Goal: Navigation & Orientation: Find specific page/section

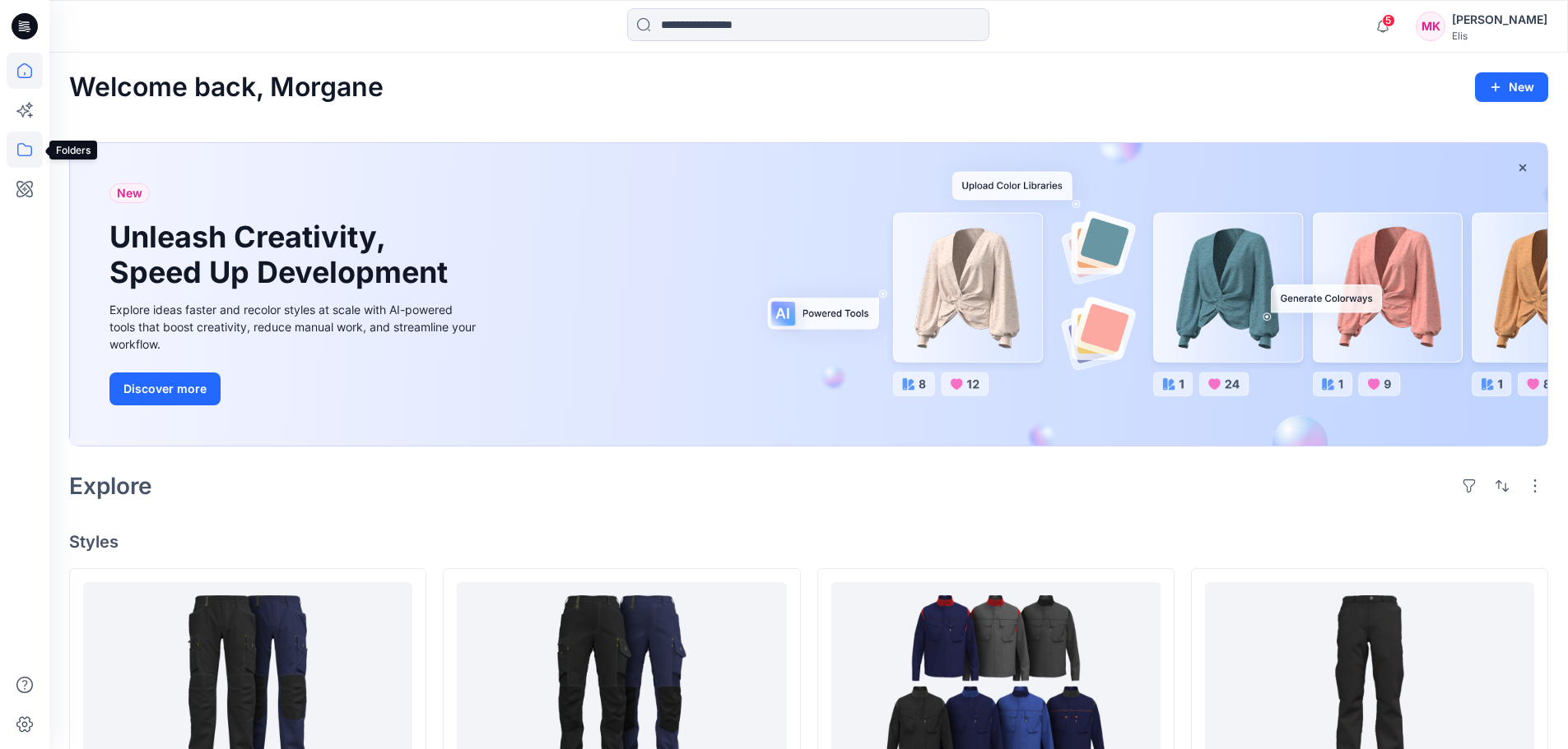
click at [25, 145] on icon at bounding box center [24, 150] width 14 height 13
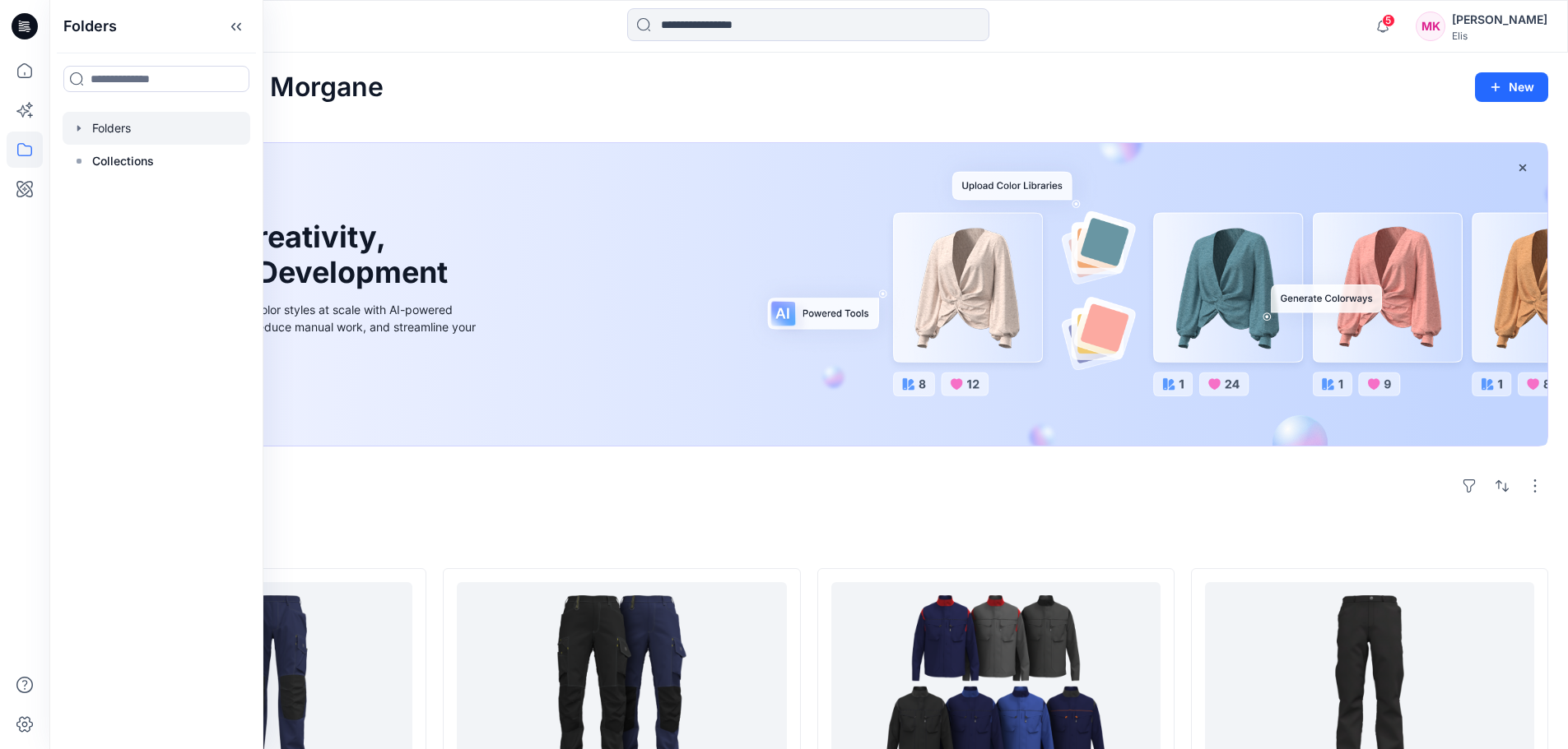
click at [114, 135] on div at bounding box center [156, 128] width 188 height 33
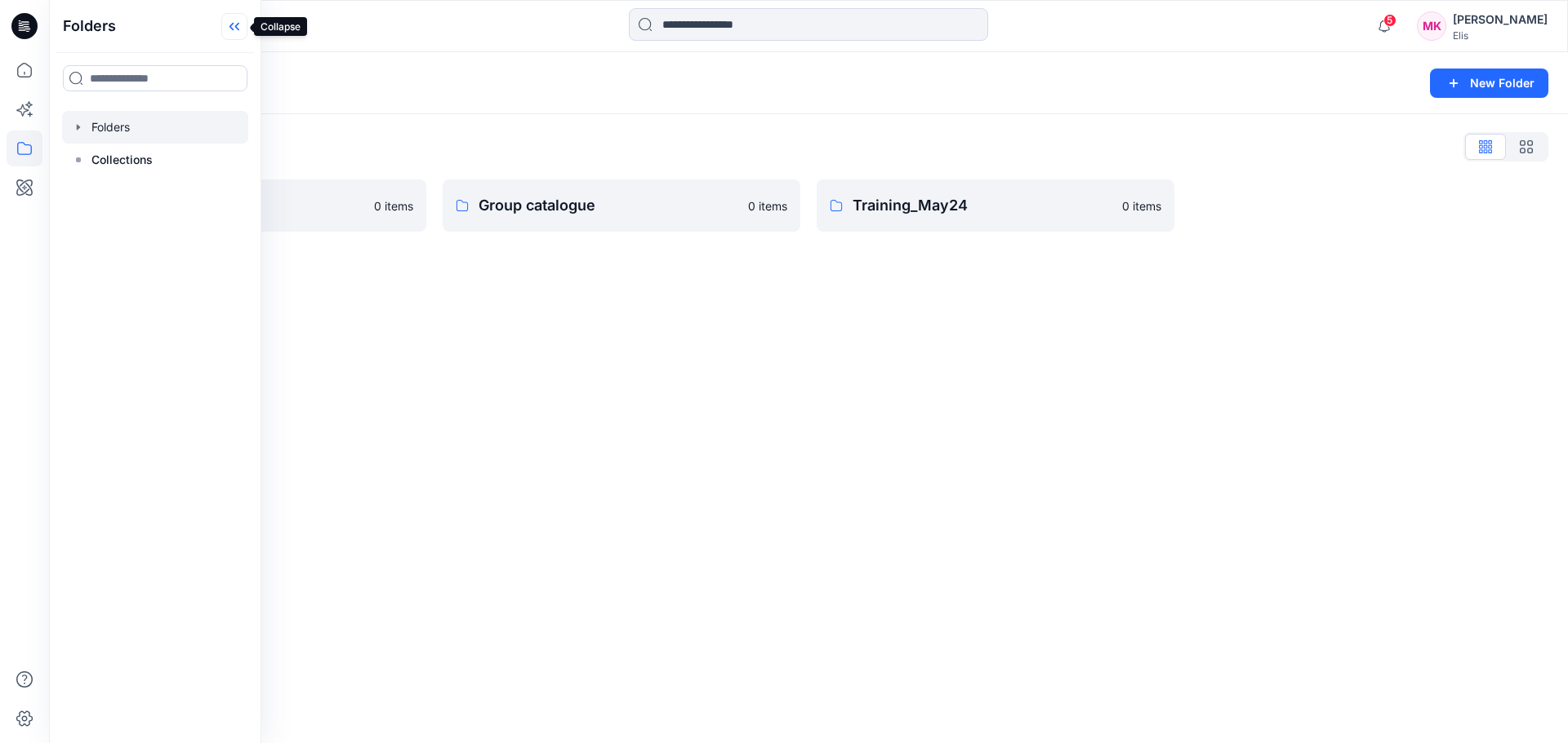
click at [236, 24] on icon at bounding box center [234, 27] width 26 height 27
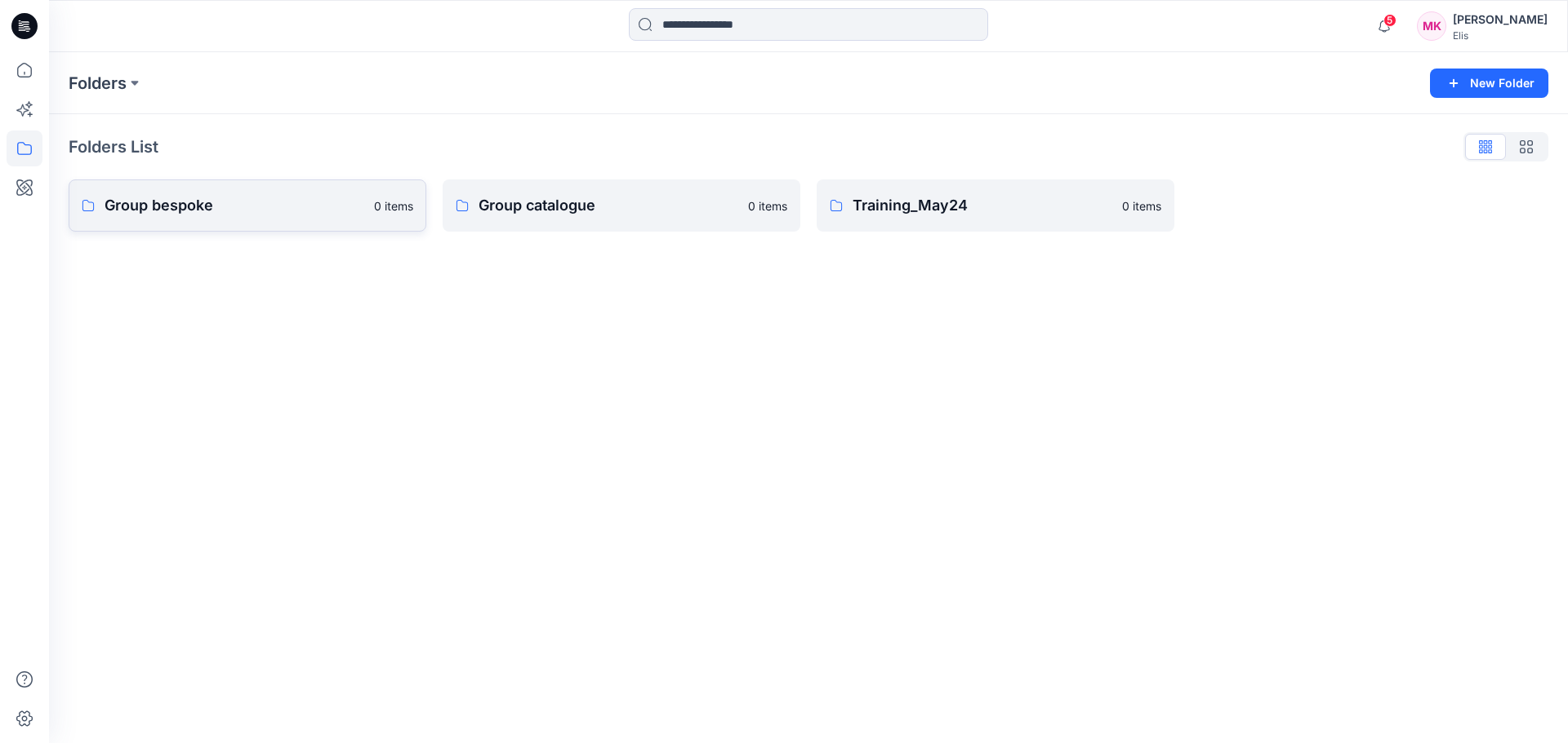
click at [223, 207] on p "Group bespoke" at bounding box center [235, 206] width 260 height 23
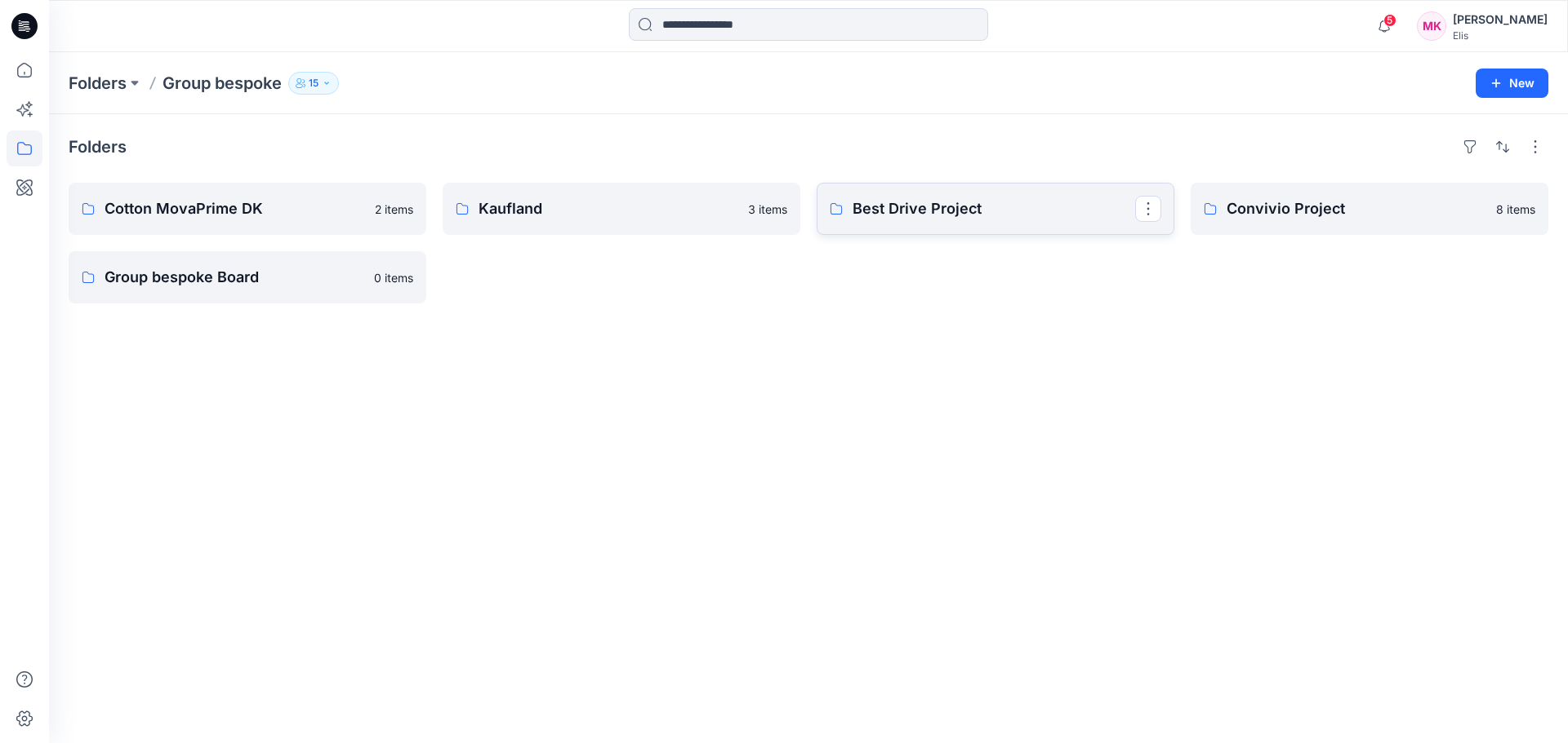
click at [945, 217] on p "Best Drive Project" at bounding box center [993, 209] width 282 height 23
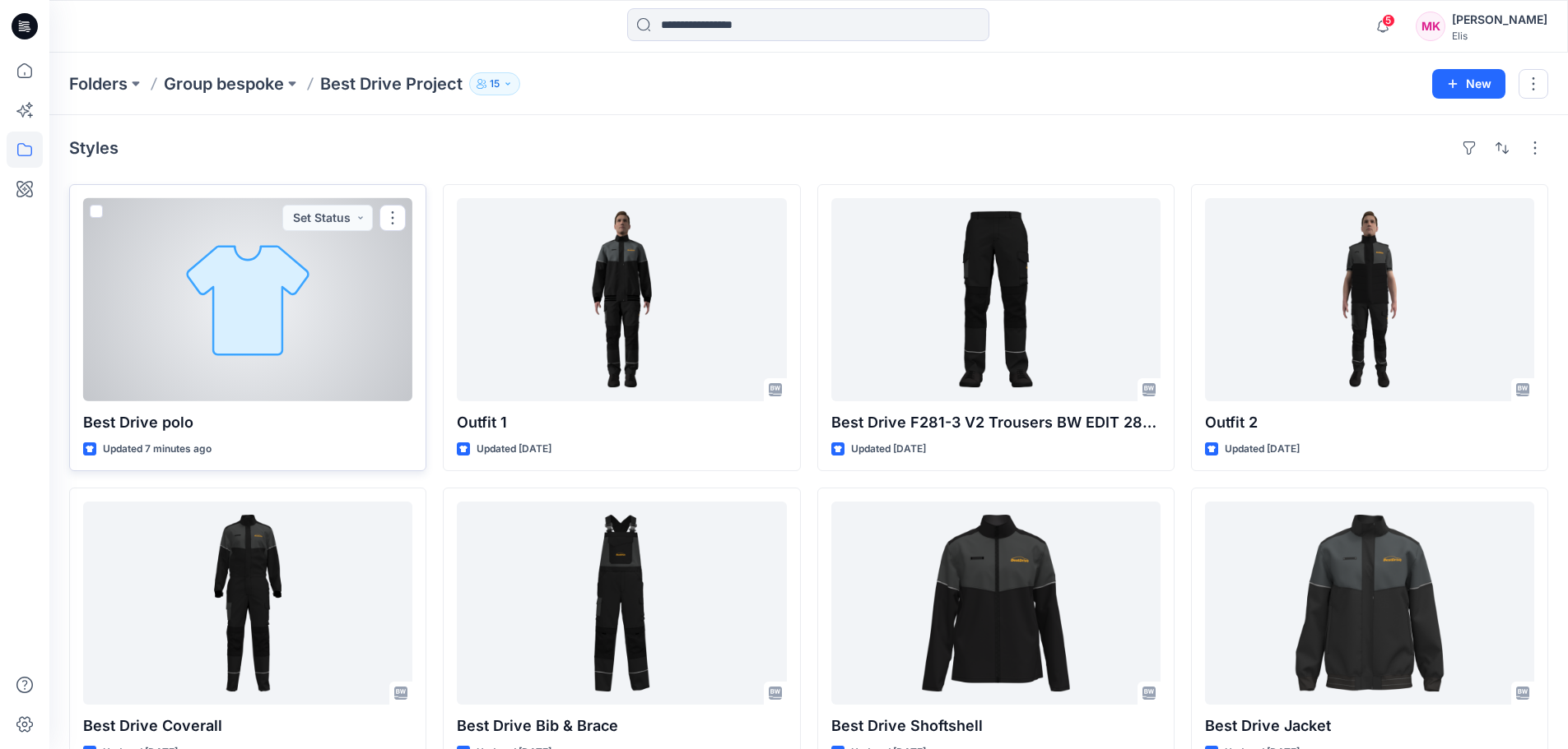
click at [356, 241] on div at bounding box center [247, 299] width 329 height 203
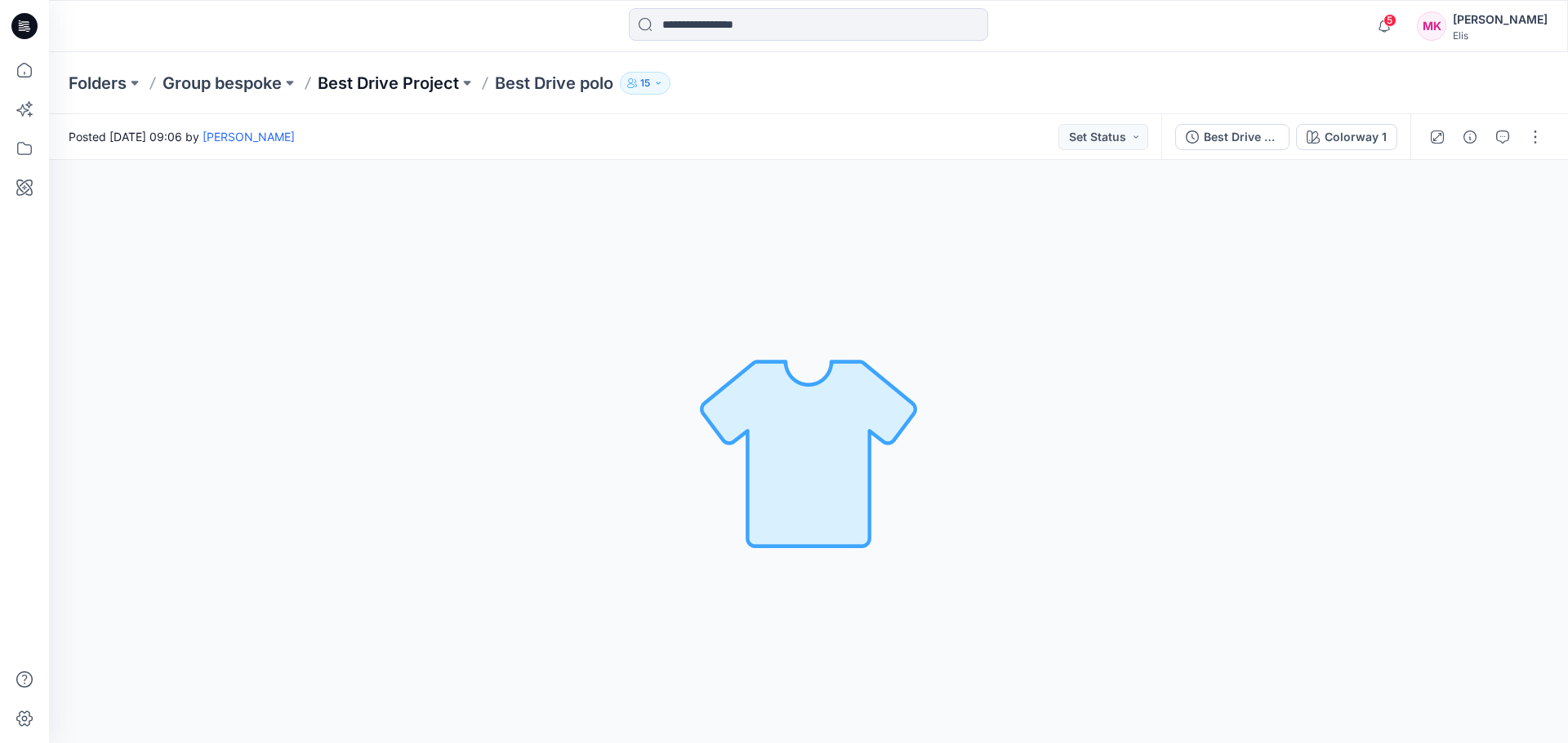
click at [395, 88] on p "Best Drive Project" at bounding box center [388, 83] width 141 height 23
